Goal: Information Seeking & Learning: Learn about a topic

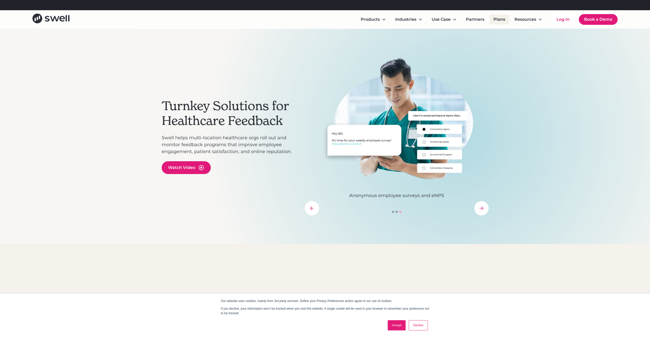
click at [498, 20] on link "Plans" at bounding box center [500, 19] width 20 height 10
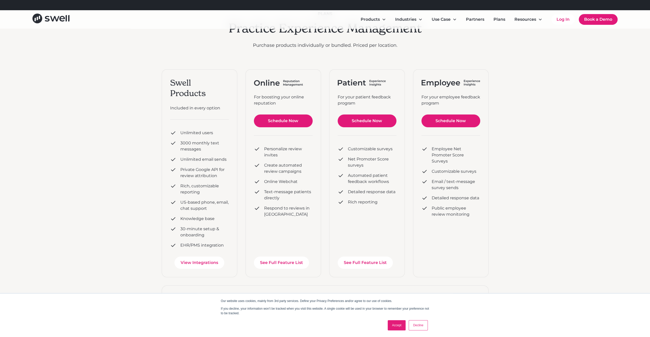
scroll to position [50, 0]
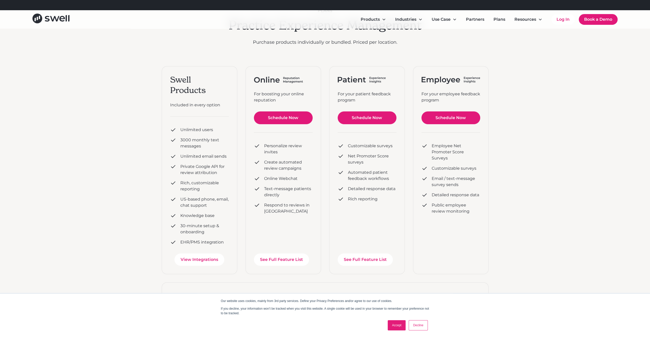
click at [403, 325] on link "Accept" at bounding box center [397, 325] width 18 height 10
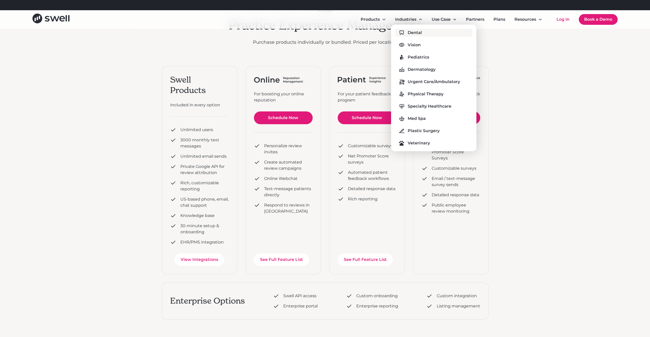
click at [413, 31] on div "Dental" at bounding box center [415, 33] width 14 height 6
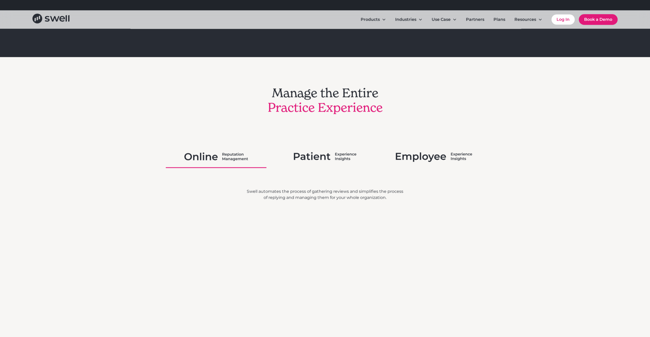
scroll to position [863, 0]
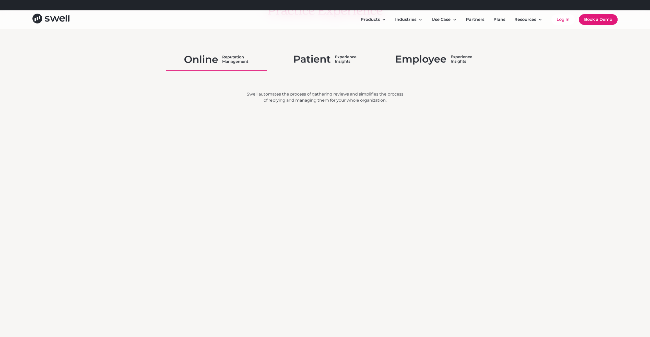
scroll to position [863, 0]
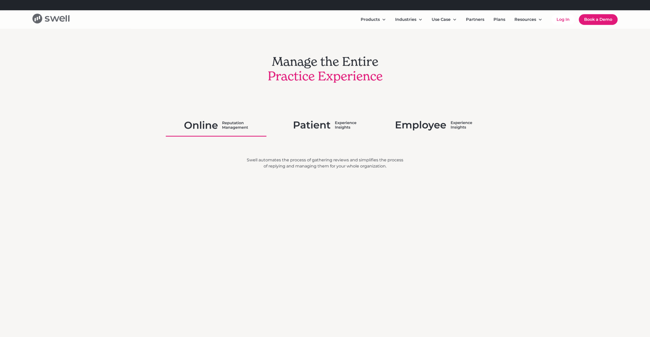
click at [53, 20] on icon "home" at bounding box center [54, 18] width 9 height 5
